Goal: Find specific page/section: Find specific page/section

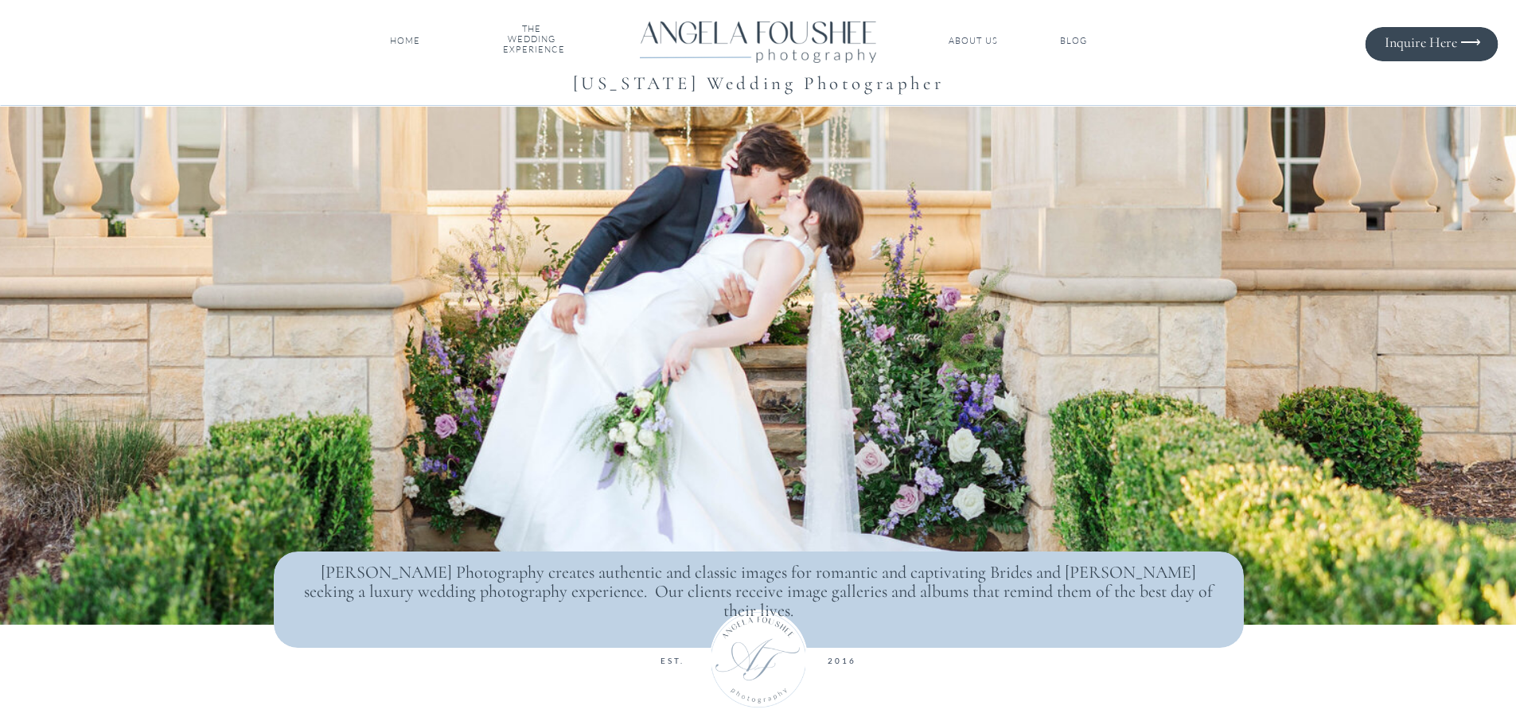
click at [517, 41] on nav "THE WEDDING EXPERIENCE" at bounding box center [532, 41] width 58 height 34
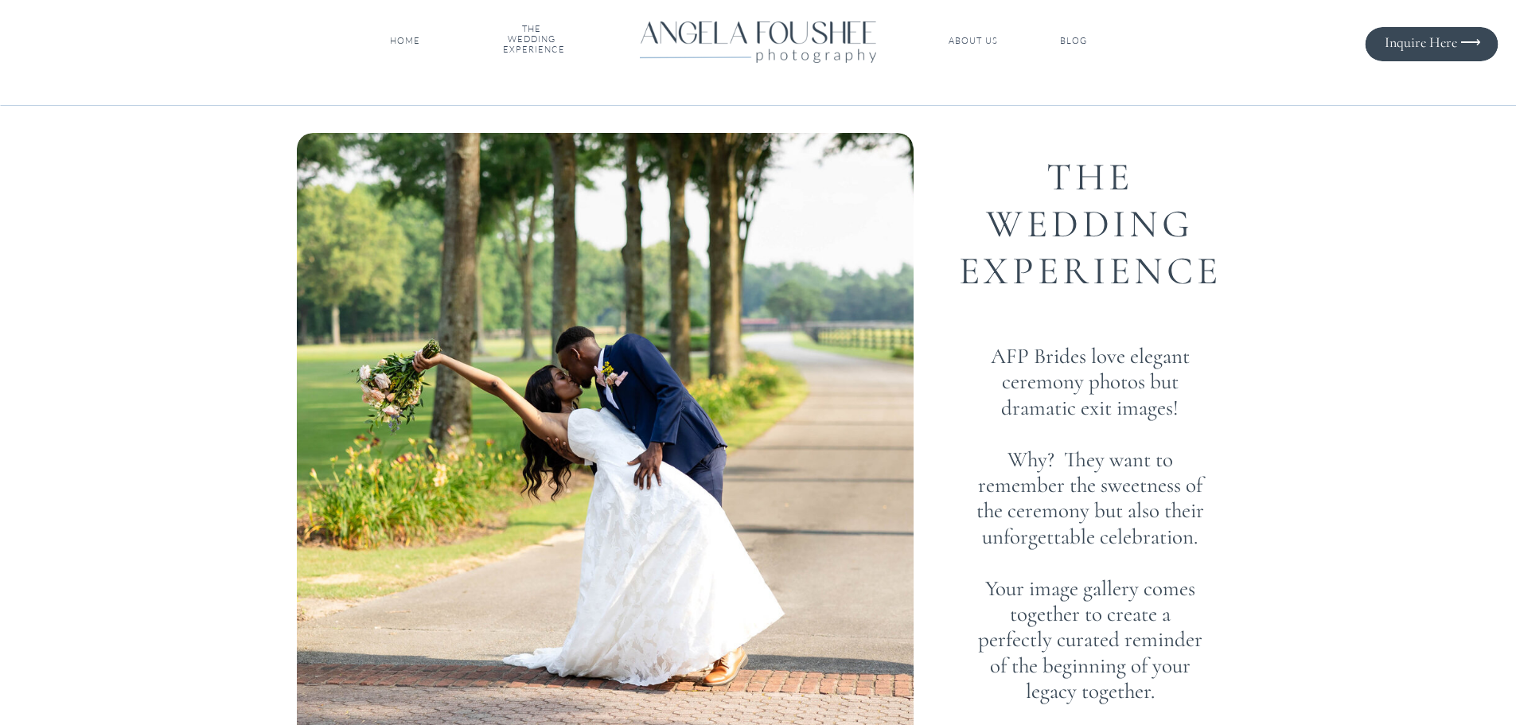
click at [423, 37] on nav "HOME" at bounding box center [405, 41] width 37 height 11
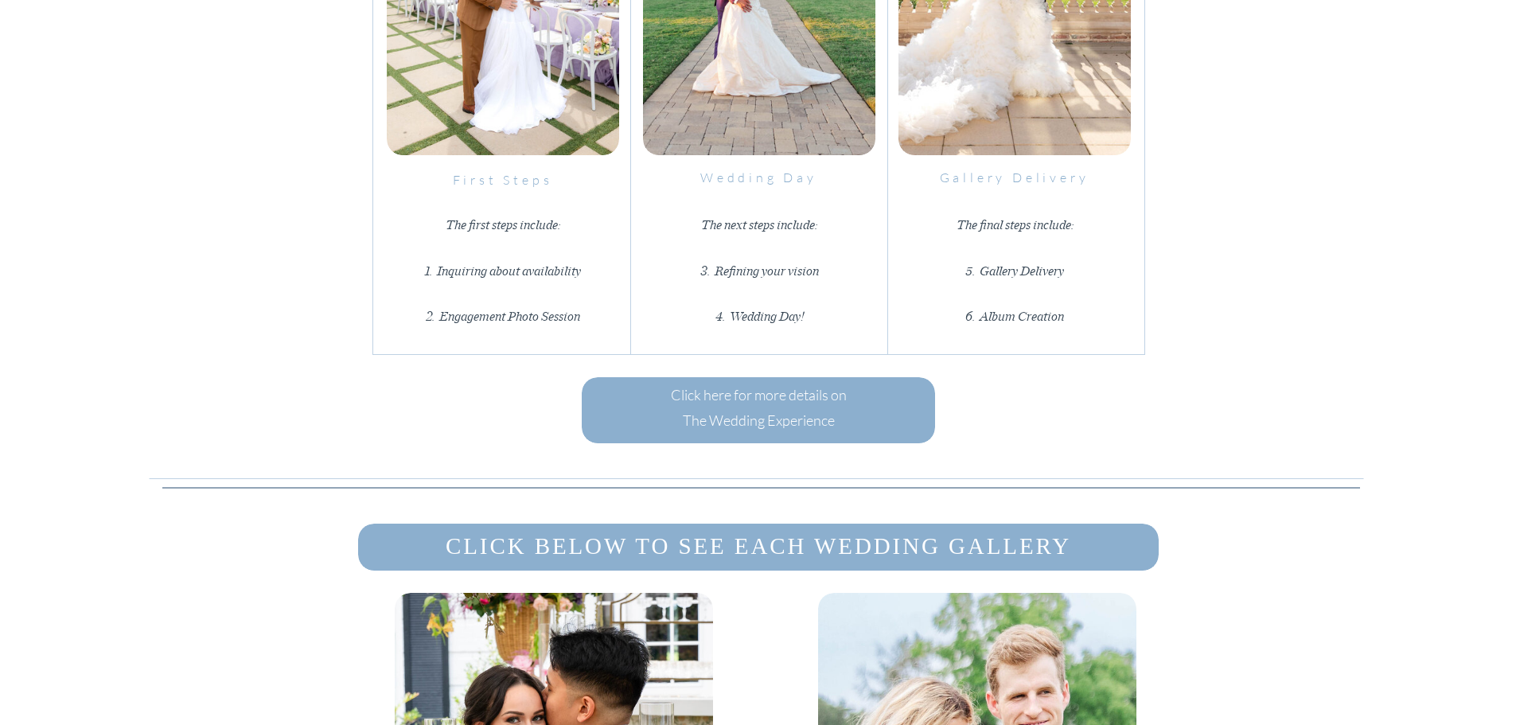
scroll to position [2547, 0]
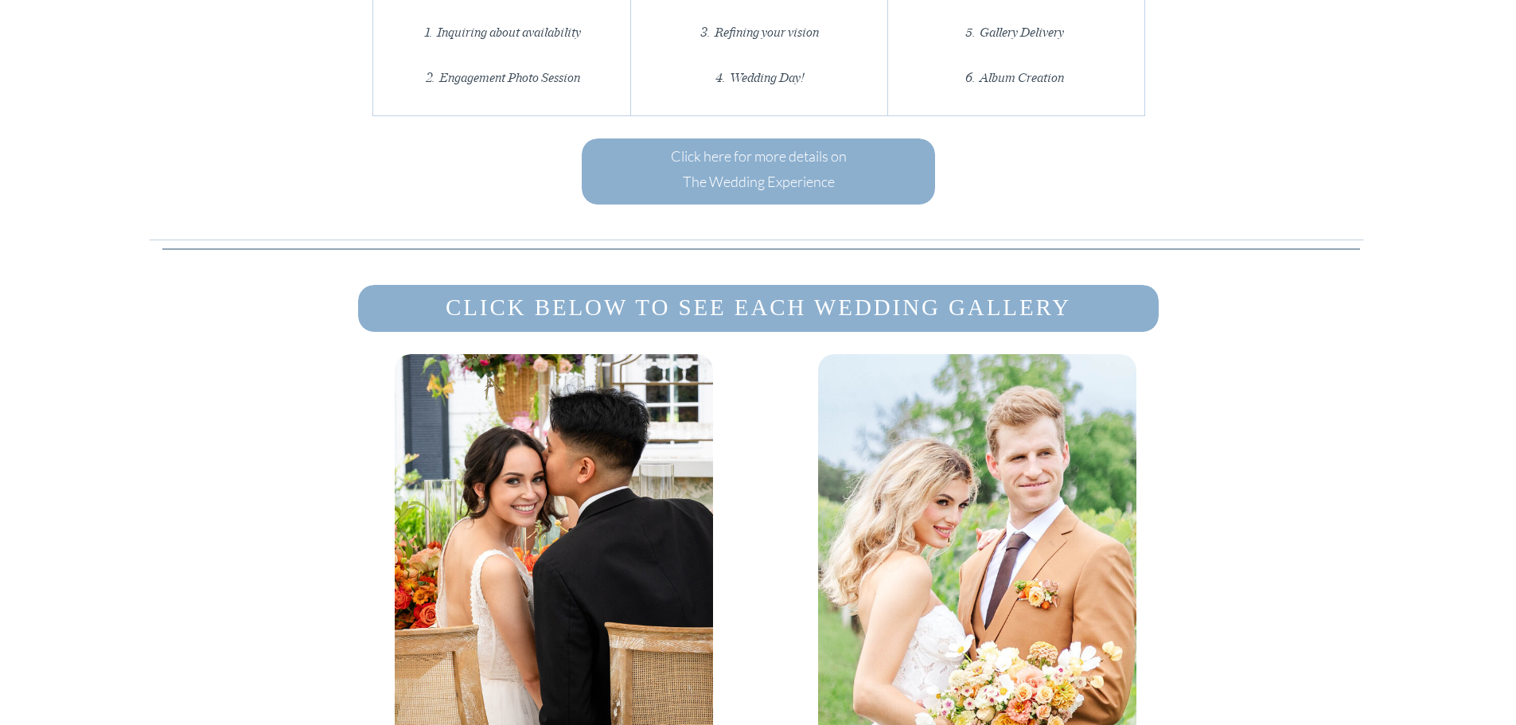
click at [739, 164] on h3 "Click here for more details on The Wedding Experience" at bounding box center [758, 168] width 187 height 51
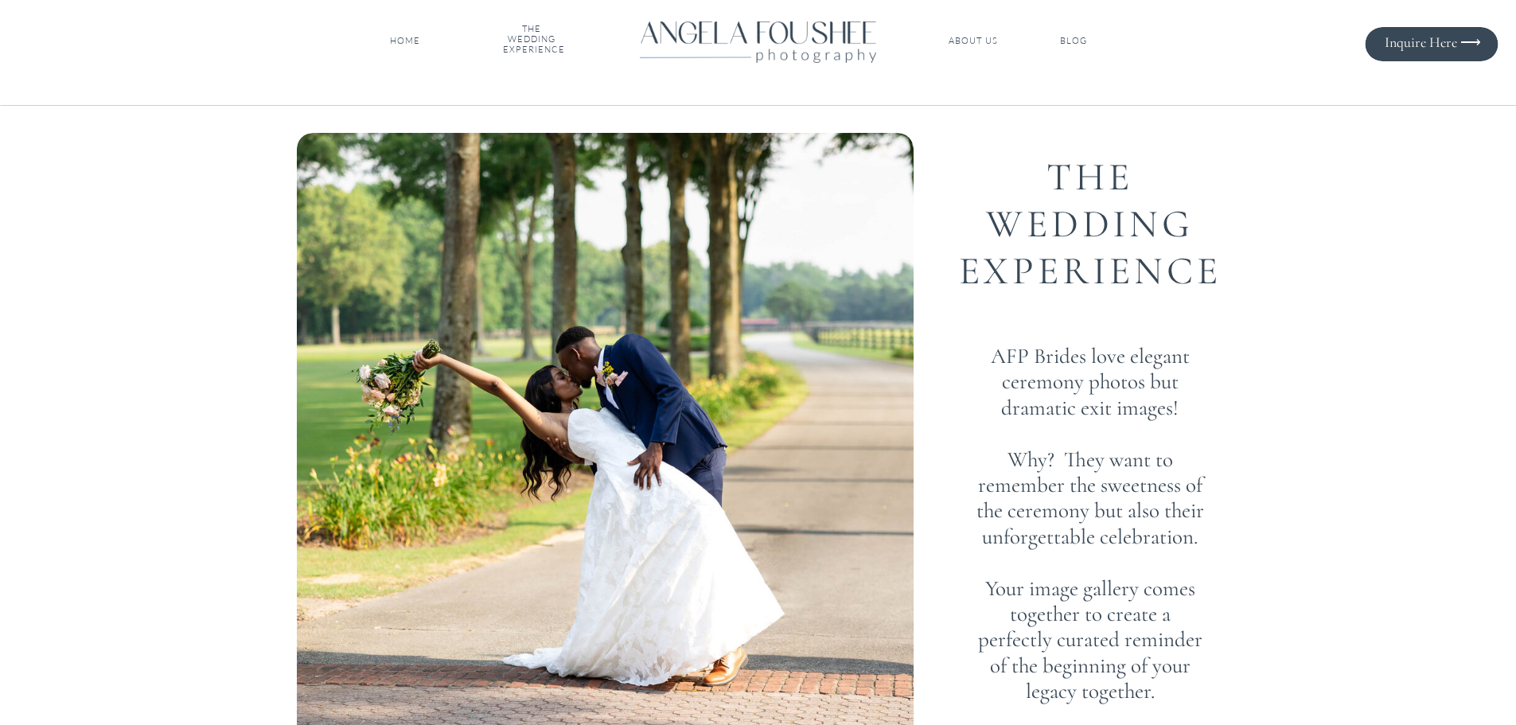
click at [1482, 37] on div at bounding box center [1431, 44] width 133 height 34
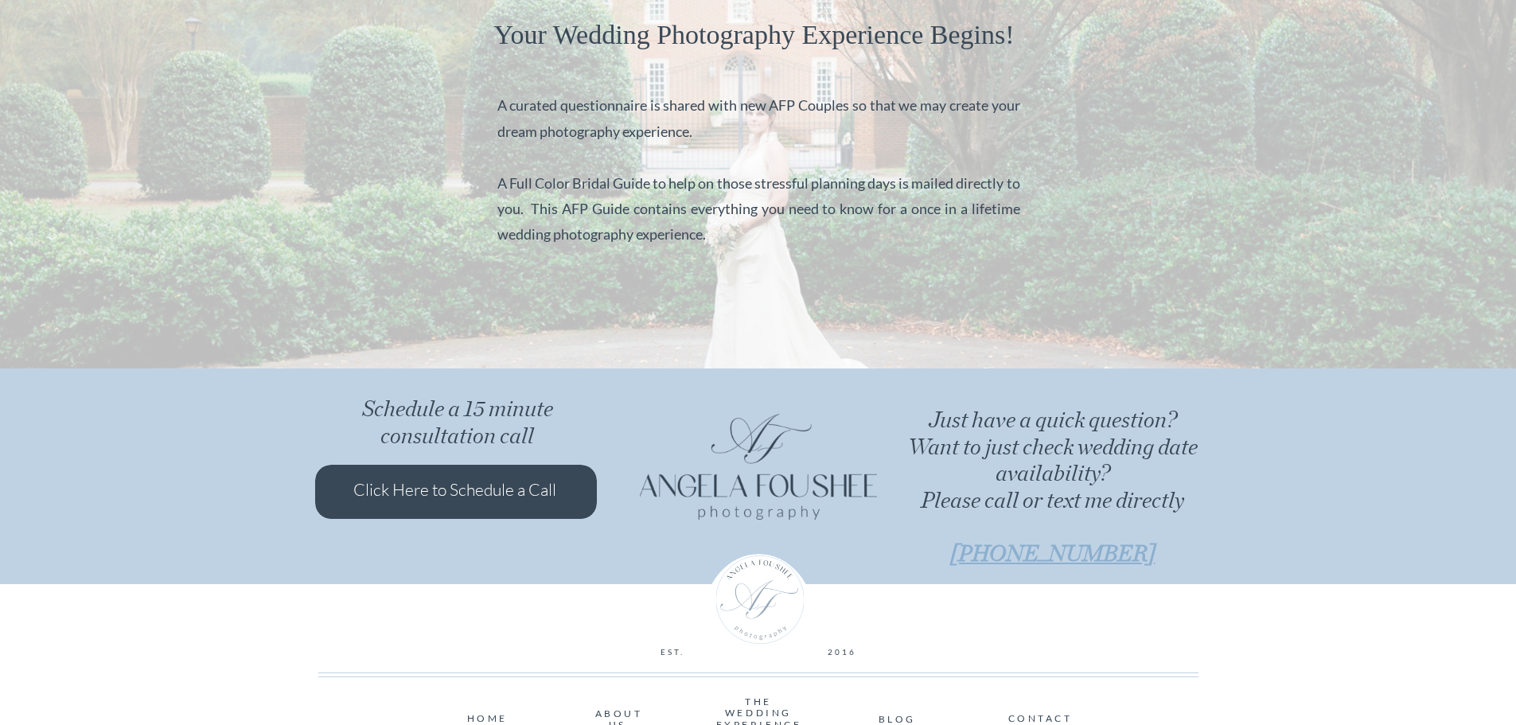
scroll to position [1368, 0]
